Goal: Transaction & Acquisition: Purchase product/service

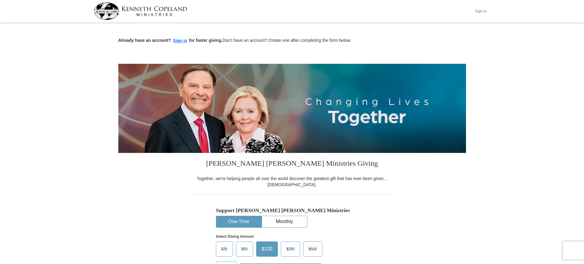
click at [481, 13] on button "Sign In" at bounding box center [481, 10] width 18 height 9
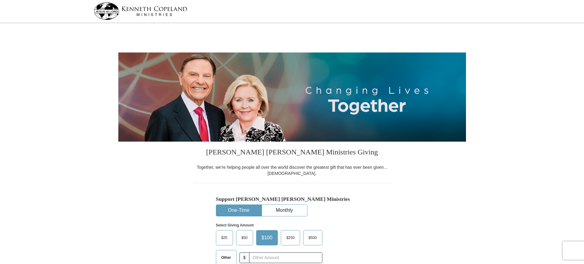
select select "NJ"
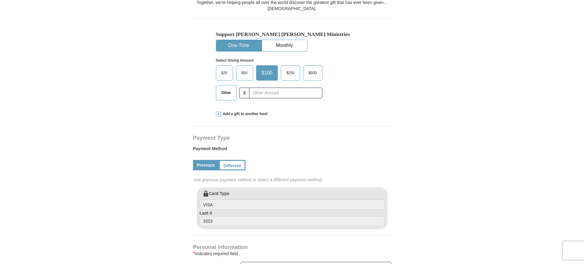
scroll to position [165, 0]
click at [233, 159] on link "Different" at bounding box center [232, 164] width 26 height 10
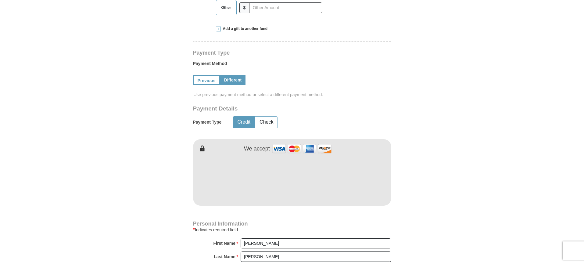
scroll to position [261, 0]
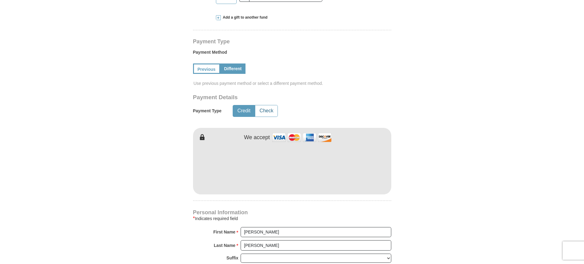
click at [260, 105] on button "Check" at bounding box center [266, 110] width 22 height 11
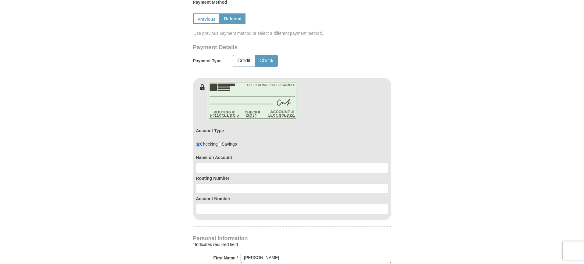
scroll to position [315, 0]
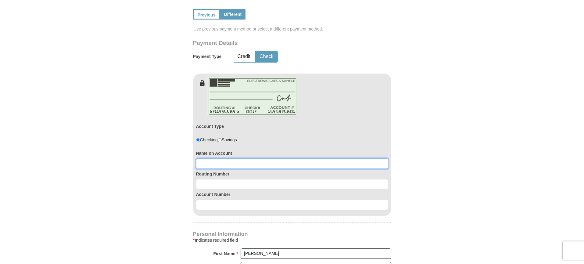
click at [229, 158] on input at bounding box center [292, 163] width 192 height 10
type input "[PERSON_NAME] and [PERSON_NAME]"
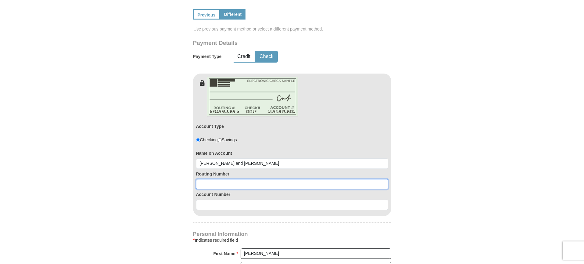
click at [228, 179] on input at bounding box center [292, 184] width 192 height 10
type input "031201360"
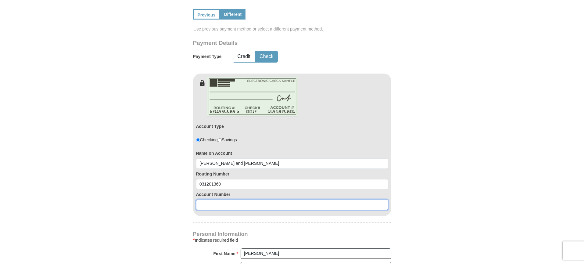
click at [228, 199] on input at bounding box center [292, 204] width 192 height 10
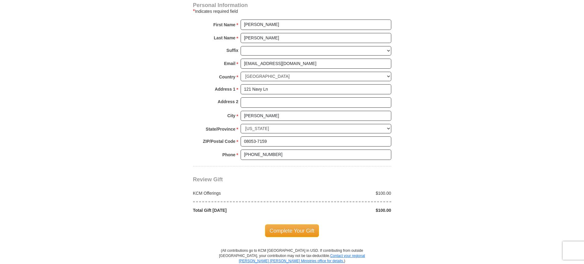
scroll to position [545, 0]
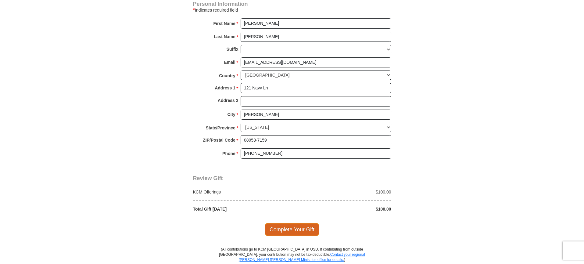
type input "4280533352"
click at [299, 223] on span "Complete Your Gift" at bounding box center [292, 229] width 54 height 13
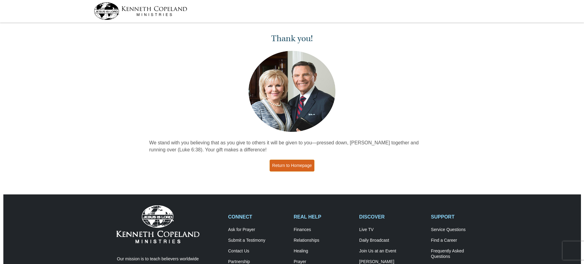
click at [286, 166] on link "Return to Homepage" at bounding box center [291, 165] width 45 height 12
